Goal: Task Accomplishment & Management: Complete application form

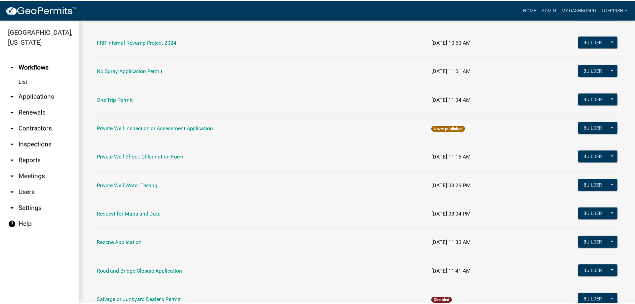
scroll to position [543, 0]
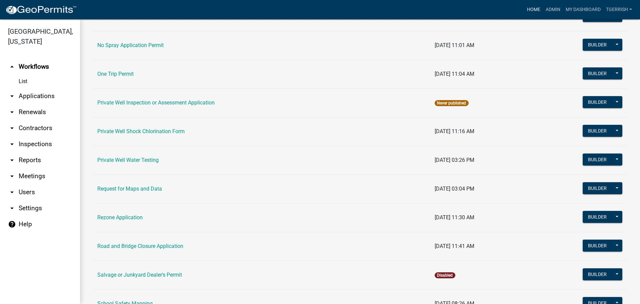
click at [537, 7] on link "Home" at bounding box center [534, 9] width 19 height 13
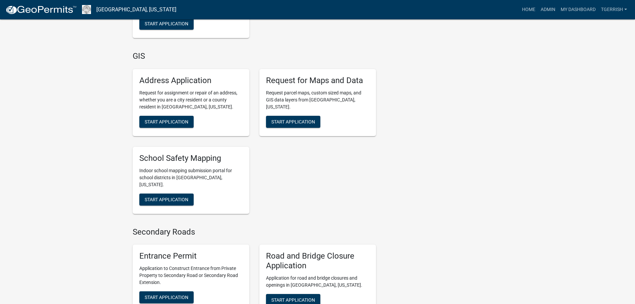
scroll to position [1489, 0]
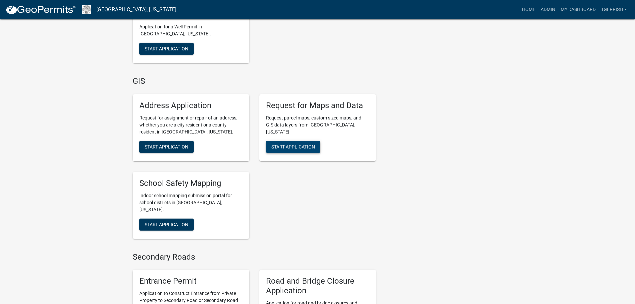
click at [287, 144] on span "Start Application" at bounding box center [294, 146] width 44 height 5
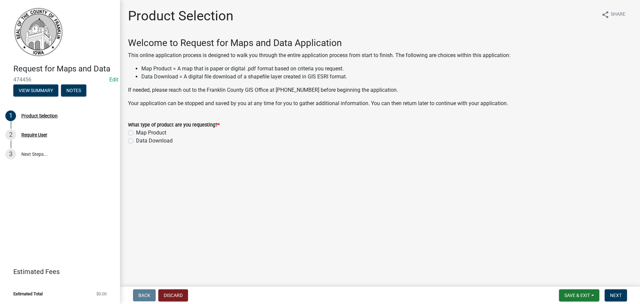
click at [136, 132] on label "Map Product" at bounding box center [151, 133] width 30 height 8
click at [136, 132] on input "Map Product" at bounding box center [138, 131] width 4 height 4
radio input "true"
click at [616, 297] on span "Next" at bounding box center [616, 295] width 12 height 5
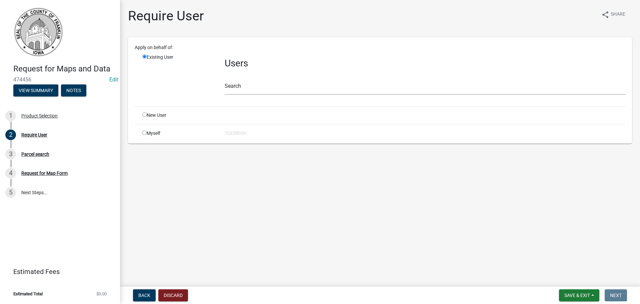
click at [145, 133] on input "radio" at bounding box center [144, 132] width 4 height 4
radio input "true"
radio input "false"
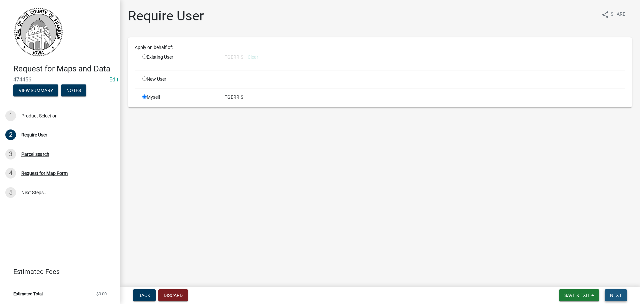
click at [615, 295] on span "Next" at bounding box center [616, 295] width 12 height 5
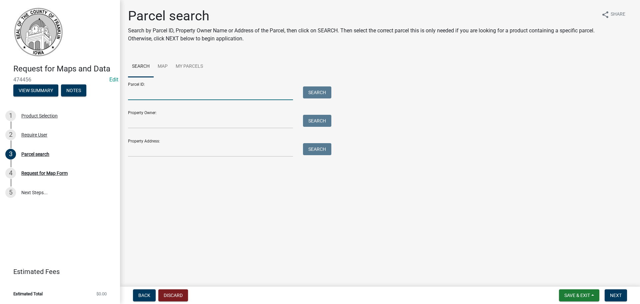
click at [165, 96] on input "Parcel ID:" at bounding box center [210, 93] width 165 height 14
paste input "0323300003"
type input "0323300003"
click at [322, 95] on button "Search" at bounding box center [317, 92] width 28 height 12
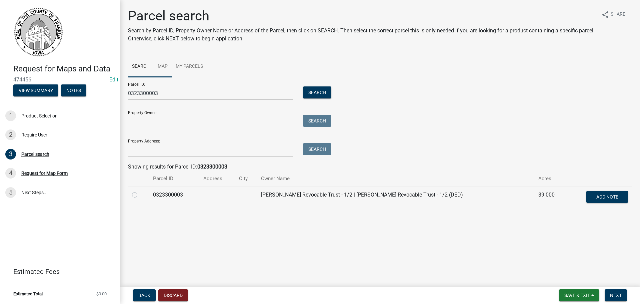
click at [165, 66] on link "Map" at bounding box center [163, 66] width 18 height 21
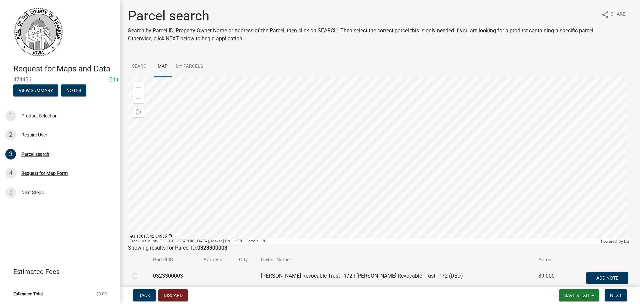
click at [442, 164] on div at bounding box center [380, 160] width 504 height 167
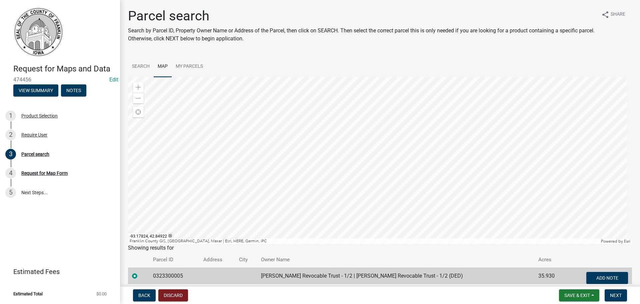
click at [406, 171] on div at bounding box center [380, 160] width 504 height 167
click at [615, 296] on span "Next" at bounding box center [616, 295] width 12 height 5
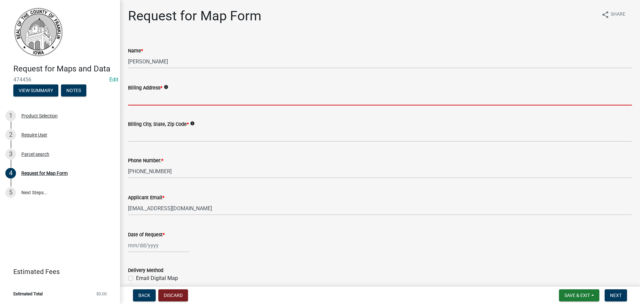
click at [176, 100] on input "Billing Address *" at bounding box center [380, 99] width 504 height 14
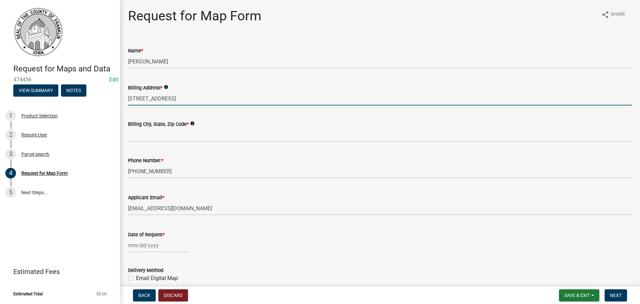
type input "12 1st Ave NW"
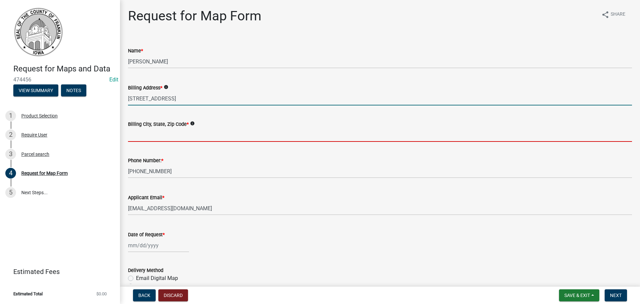
click at [149, 132] on input "Billing City, State, Zip Code *" at bounding box center [380, 135] width 504 height 14
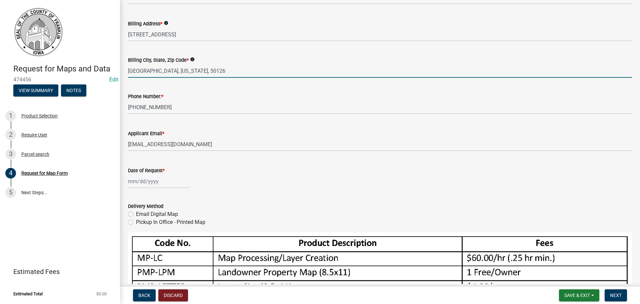
scroll to position [67, 0]
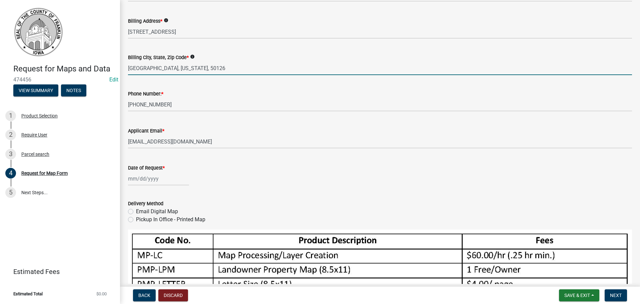
type input "Hampton, Iowa, 50126"
click at [134, 177] on div at bounding box center [158, 179] width 61 height 14
select select "9"
select select "2025"
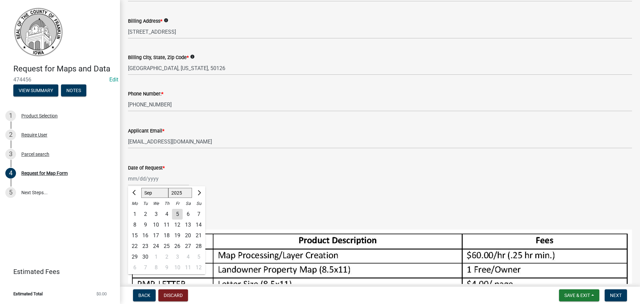
click at [175, 213] on div "5" at bounding box center [177, 214] width 11 height 11
type input "09/05/2025"
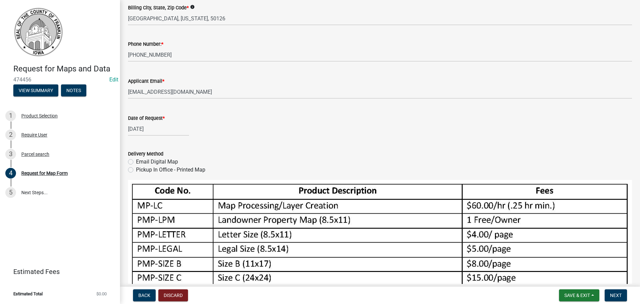
scroll to position [167, 0]
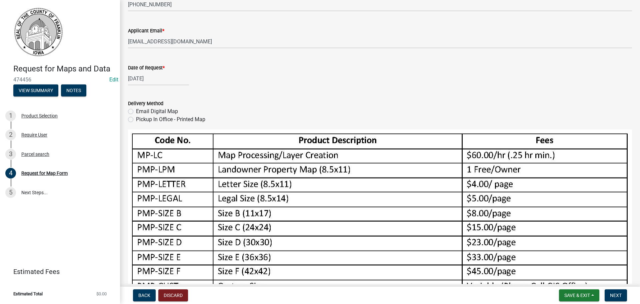
click at [136, 120] on label "Pickup In Office - Printed Map" at bounding box center [170, 119] width 69 height 8
click at [136, 120] on input "Pickup In Office - Printed Map" at bounding box center [138, 117] width 4 height 4
radio input "true"
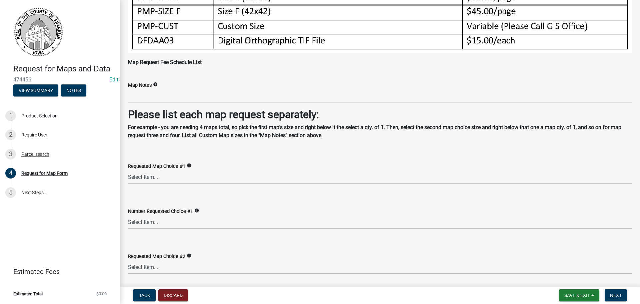
scroll to position [467, 0]
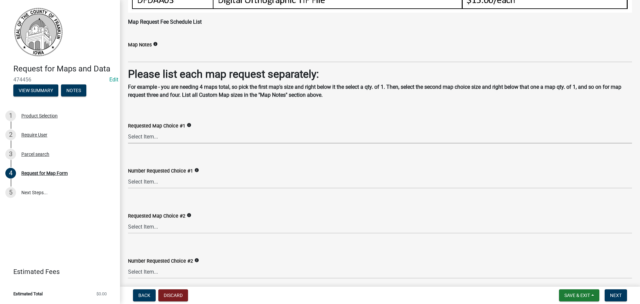
click at [146, 132] on select "Select Item... Map Processing/Layer Creation Landowner Property Map (8.5x11) Le…" at bounding box center [380, 137] width 504 height 14
click at [128, 130] on select "Select Item... Map Processing/Layer Creation Landowner Property Map (8.5x11) Le…" at bounding box center [380, 137] width 504 height 14
select select "7a14cbb4-2fd3-46f8-86df-30aafad3fcd7"
click at [149, 180] on select "Select Item... 1 2 3 4 5 6 7 8 9 10 11 12 13 14 15 16 17 18 19 20 21 22 23 24 2…" at bounding box center [380, 182] width 504 height 14
click at [128, 175] on select "Select Item... 1 2 3 4 5 6 7 8 9 10 11 12 13 14 15 16 17 18 19 20 21 22 23 24 2…" at bounding box center [380, 182] width 504 height 14
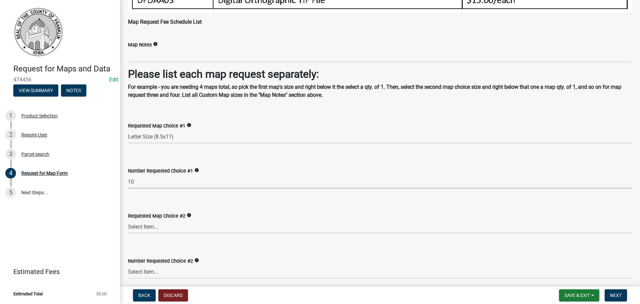
select select "fccaa8a5-aa5e-4984-80d7-d4889e2eef94"
click at [617, 295] on span "Next" at bounding box center [616, 295] width 12 height 5
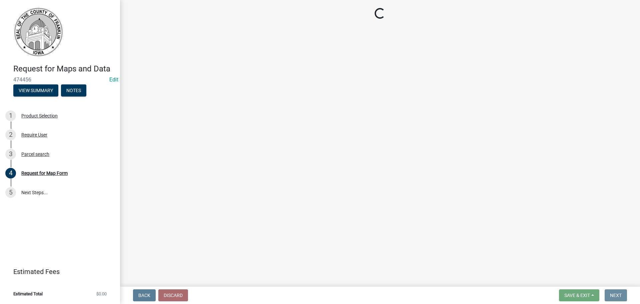
scroll to position [0, 0]
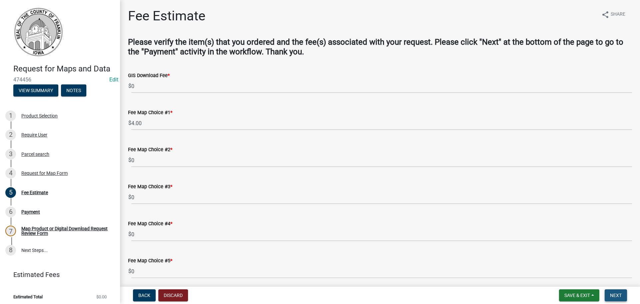
click at [613, 298] on span "Next" at bounding box center [616, 295] width 12 height 5
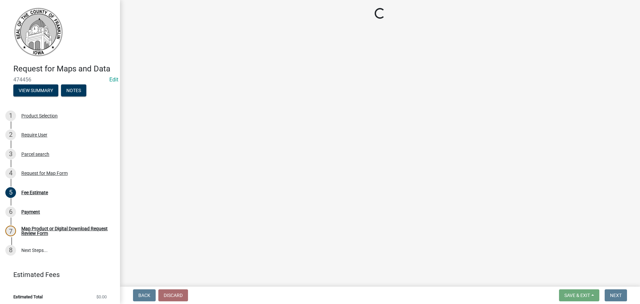
select select "3: 3"
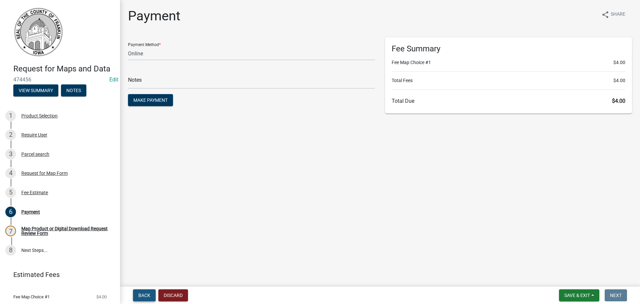
click at [147, 295] on span "Back" at bounding box center [144, 295] width 12 height 5
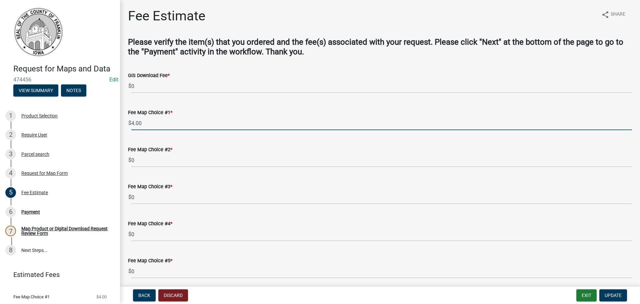
click at [134, 123] on input "4.00" at bounding box center [381, 123] width 501 height 14
click at [167, 126] on input "40.00" at bounding box center [381, 123] width 501 height 14
type input "40.00"
click at [617, 296] on span "Update" at bounding box center [613, 295] width 17 height 5
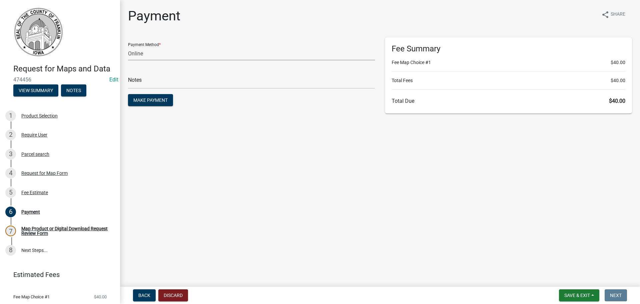
click at [150, 56] on select "Credit Card POS Check Cash Online" at bounding box center [251, 54] width 247 height 14
select select "1: 0"
click at [128, 47] on select "Credit Card POS Check Cash Online" at bounding box center [251, 54] width 247 height 14
click at [146, 84] on input "text" at bounding box center [251, 82] width 247 height 14
type input "6728"
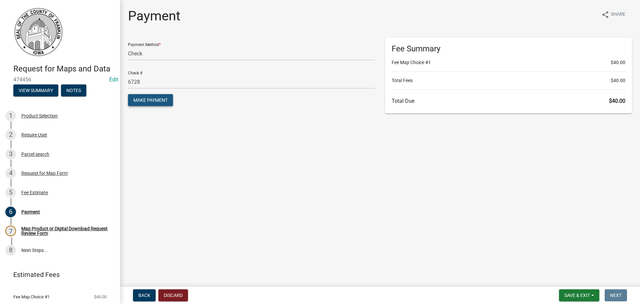
click at [149, 100] on span "Make Payment" at bounding box center [150, 99] width 34 height 5
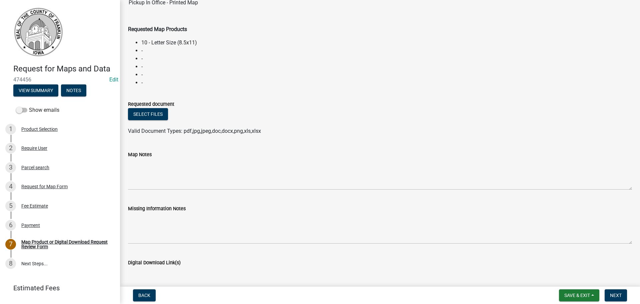
scroll to position [67, 0]
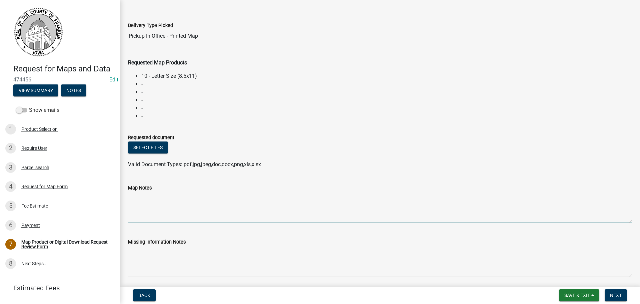
click at [134, 198] on textarea "Map Notes" at bounding box center [380, 207] width 504 height 31
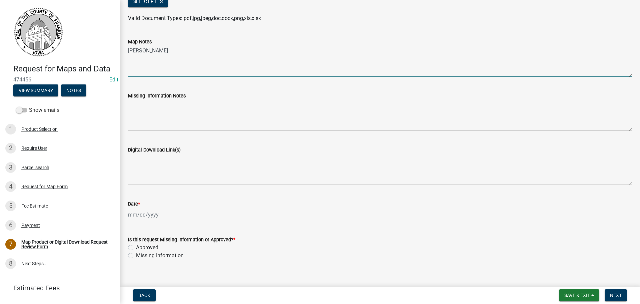
scroll to position [231, 0]
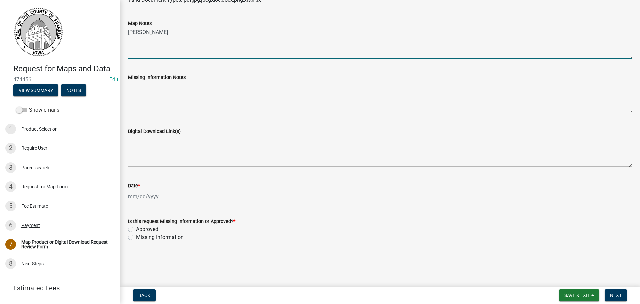
type textarea "Roger Johnson"
click at [151, 195] on div at bounding box center [158, 196] width 61 height 14
select select "9"
select select "2025"
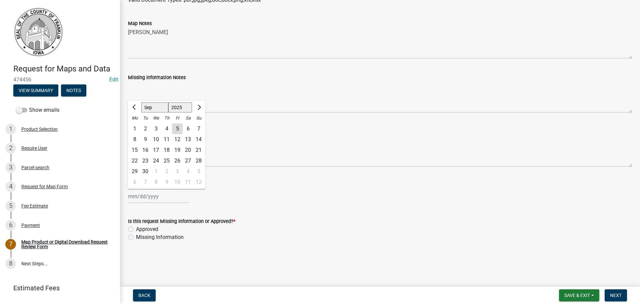
click at [176, 127] on div "5" at bounding box center [177, 128] width 11 height 11
type input "09/05/2025"
click at [136, 227] on label "Approved" at bounding box center [147, 229] width 22 height 8
click at [136, 227] on input "Approved" at bounding box center [138, 227] width 4 height 4
radio input "true"
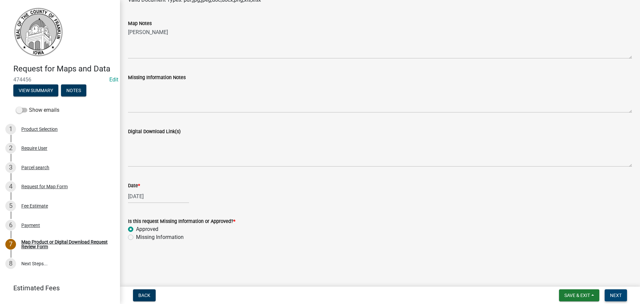
click at [618, 295] on span "Next" at bounding box center [616, 295] width 12 height 5
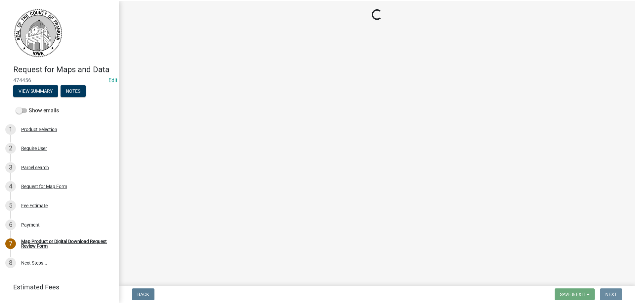
scroll to position [0, 0]
